Goal: Book appointment/travel/reservation

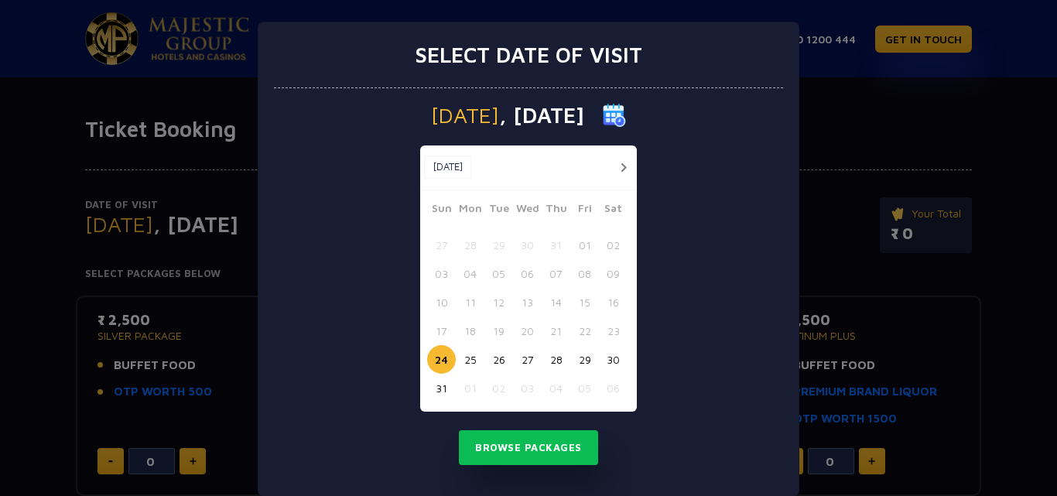
click at [486, 357] on button "26" at bounding box center [498, 359] width 29 height 29
click at [495, 443] on button "Browse Packages" at bounding box center [528, 448] width 139 height 36
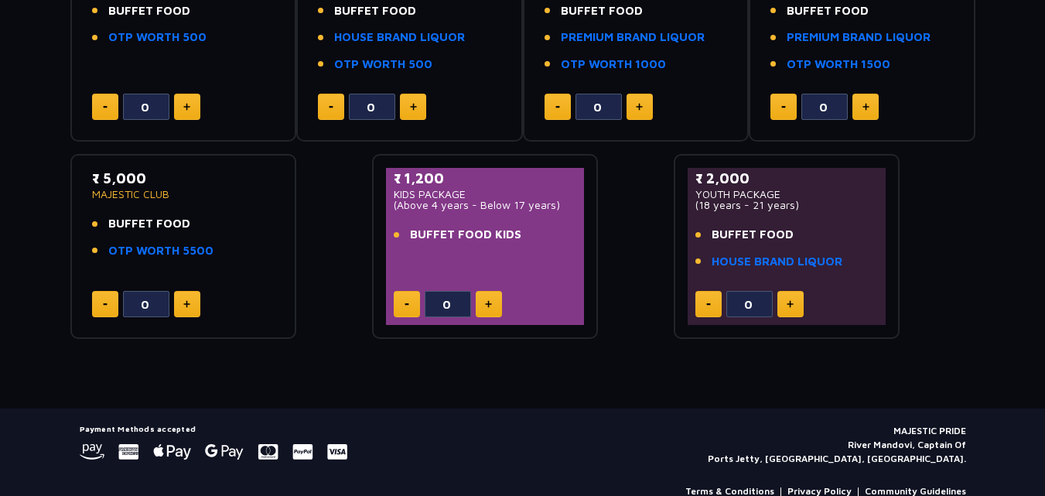
scroll to position [356, 0]
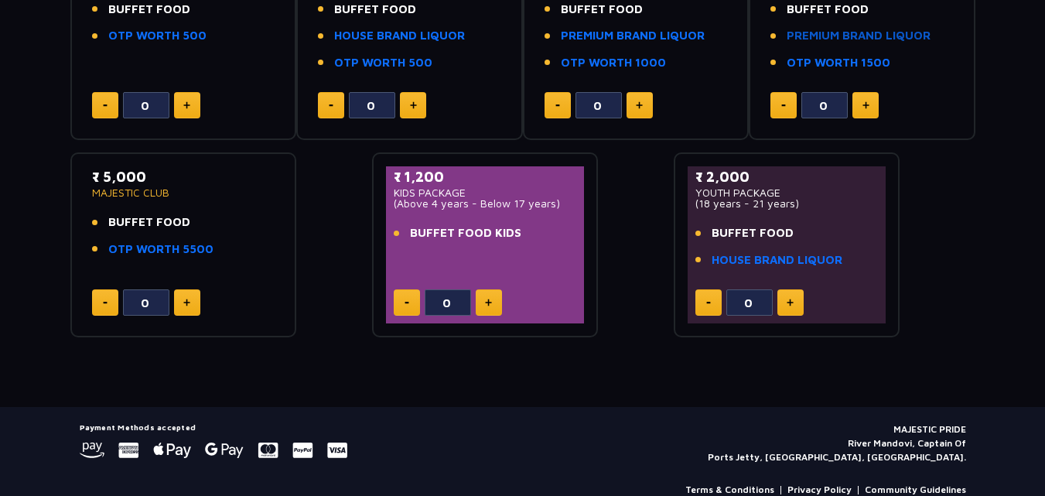
click at [884, 36] on link "PREMIUM BRAND LIQUOR" at bounding box center [859, 36] width 144 height 18
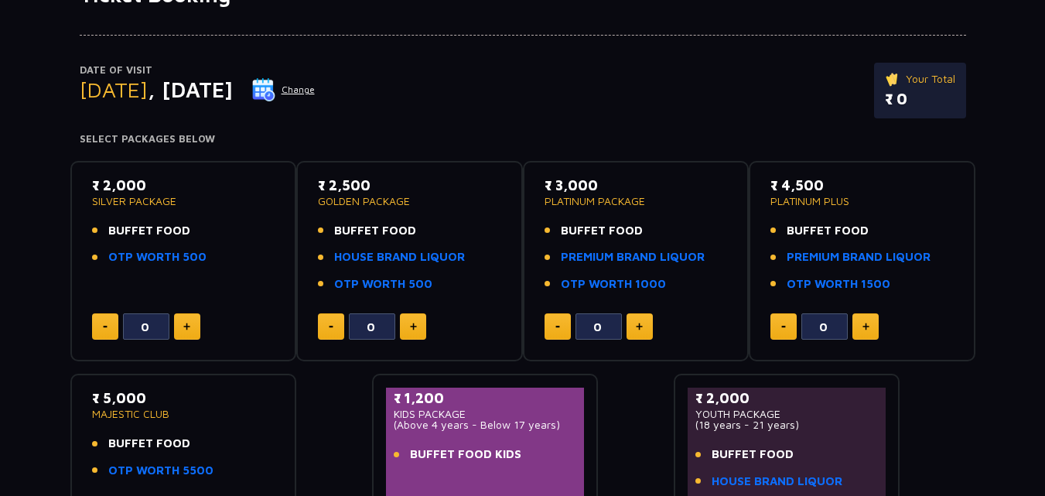
scroll to position [124, 0]
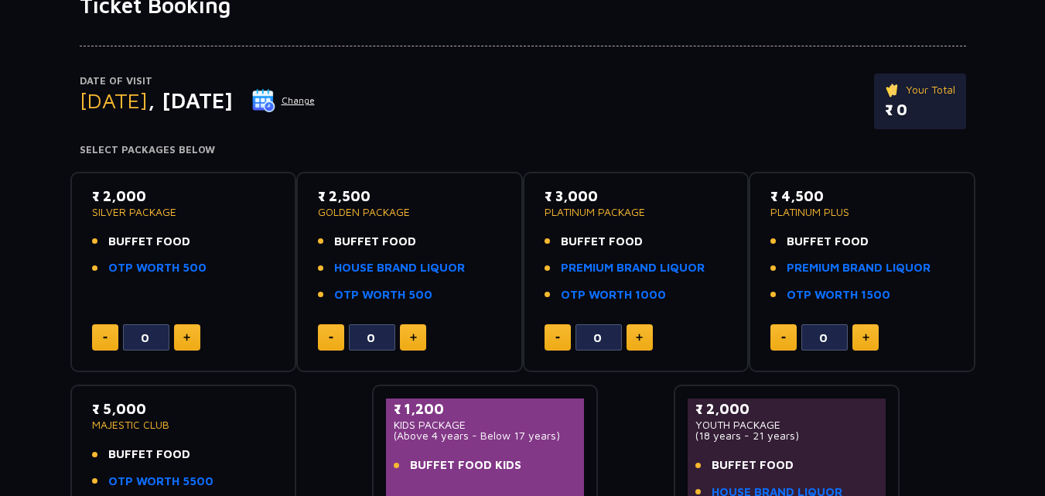
click at [641, 337] on img at bounding box center [639, 337] width 7 height 8
click at [561, 336] on button at bounding box center [558, 337] width 26 height 26
type input "0"
click at [843, 264] on link "PREMIUM BRAND LIQUOR" at bounding box center [859, 268] width 144 height 18
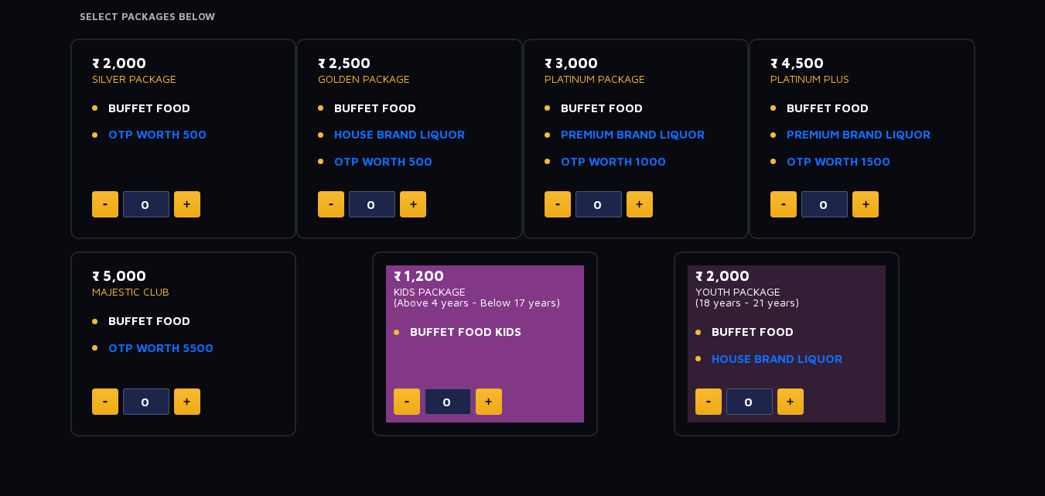
scroll to position [275, 0]
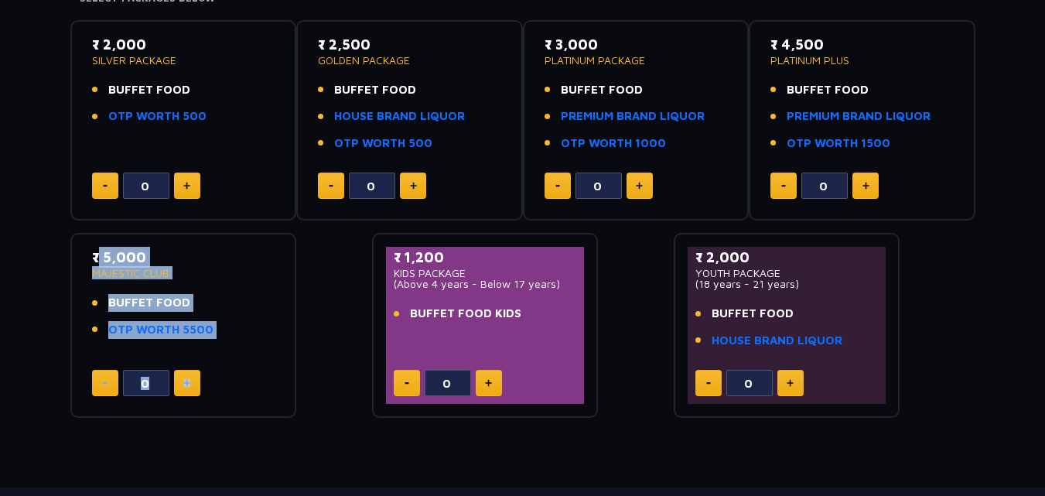
drag, startPoint x: 92, startPoint y: 257, endPoint x: 216, endPoint y: 391, distance: 182.3
click at [216, 391] on div "₹ 5,000 MAJESTIC CLUB BUFFET FOOD OTP WORTH 5500 0" at bounding box center [183, 325] width 199 height 157
click at [230, 376] on div "0" at bounding box center [183, 383] width 183 height 26
click at [228, 353] on div "₹ 5,000 MAJESTIC CLUB BUFFET FOOD OTP WORTH 5500 0" at bounding box center [183, 325] width 199 height 157
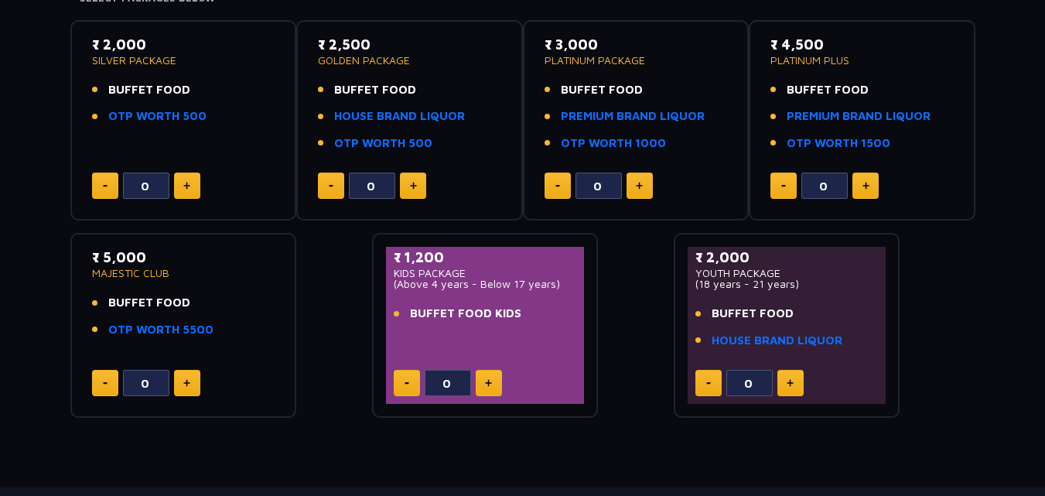
click at [27, 78] on div "Date of Visit [DATE] Change Your Total ₹ 0 Select Packages Below ₹ 2,000 SILVER…" at bounding box center [522, 143] width 1045 height 552
